Goal: Task Accomplishment & Management: Complete application form

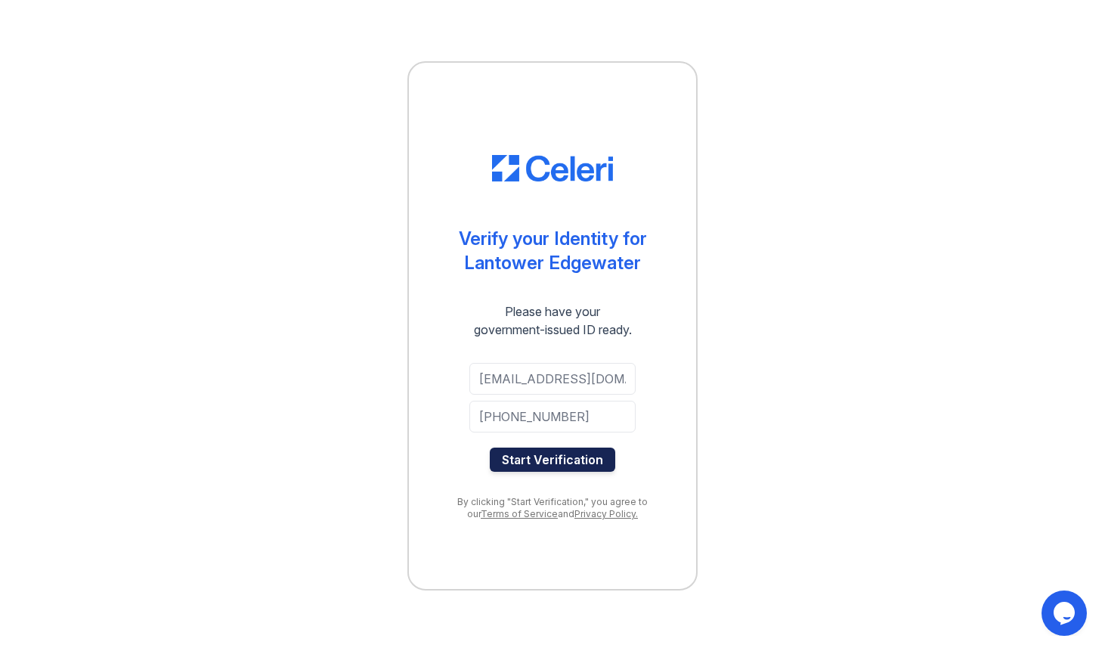
click at [591, 461] on button "Start Verification" at bounding box center [552, 459] width 125 height 24
click at [570, 457] on button "Start Verification" at bounding box center [552, 459] width 125 height 24
